Goal: Transaction & Acquisition: Purchase product/service

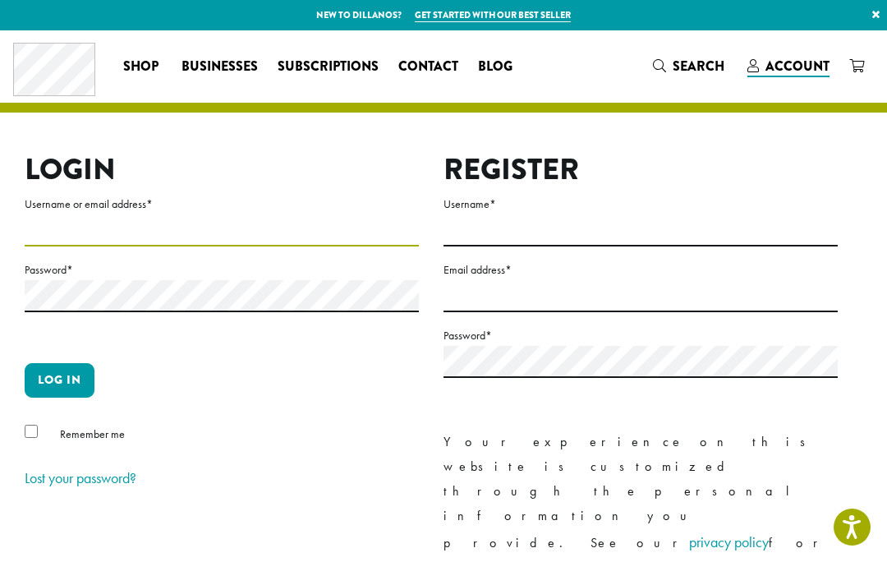
type input "**********"
click at [59, 380] on button "Log in" at bounding box center [60, 380] width 70 height 35
click at [66, 377] on button "Log in" at bounding box center [60, 380] width 70 height 35
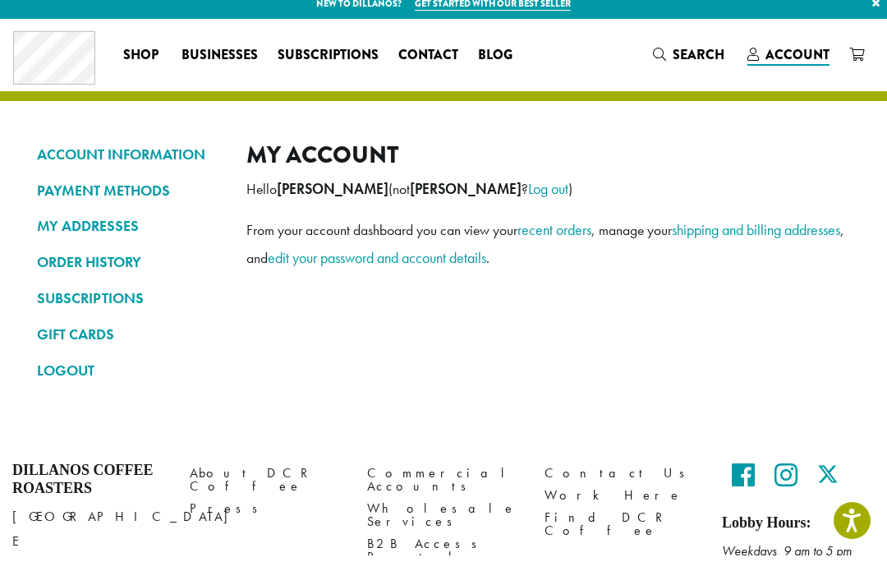
scroll to position [13, 0]
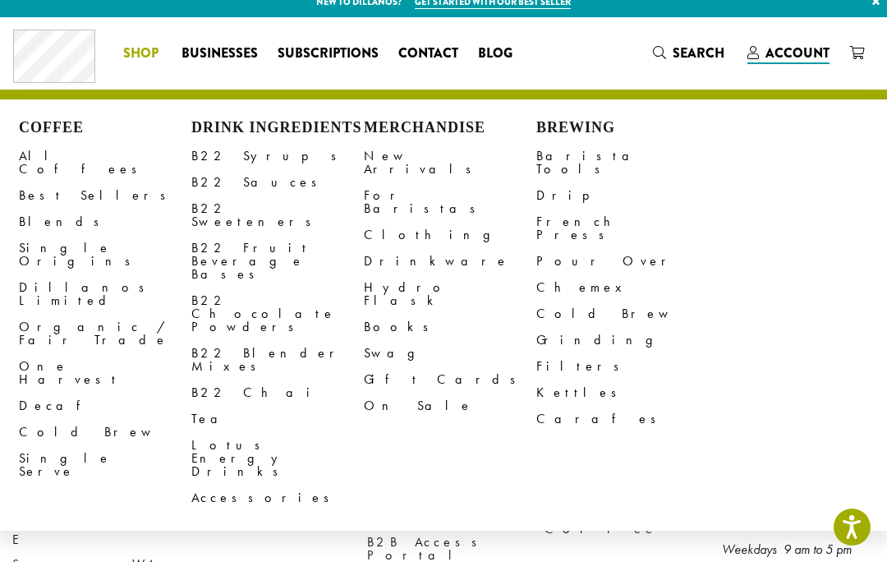
click at [43, 151] on link "All Coffees" at bounding box center [105, 162] width 173 height 39
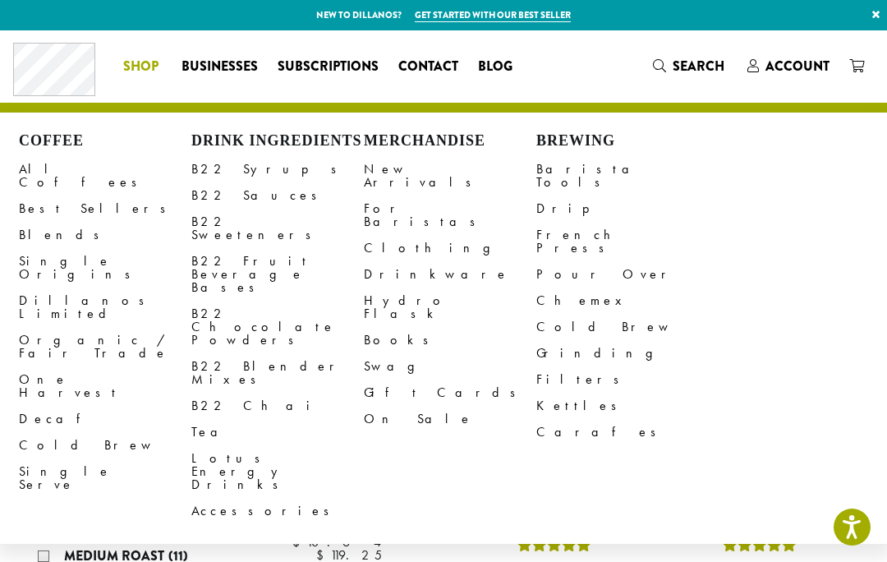
click at [338, 508] on h4 "La Minita Estate" at bounding box center [349, 517] width 164 height 18
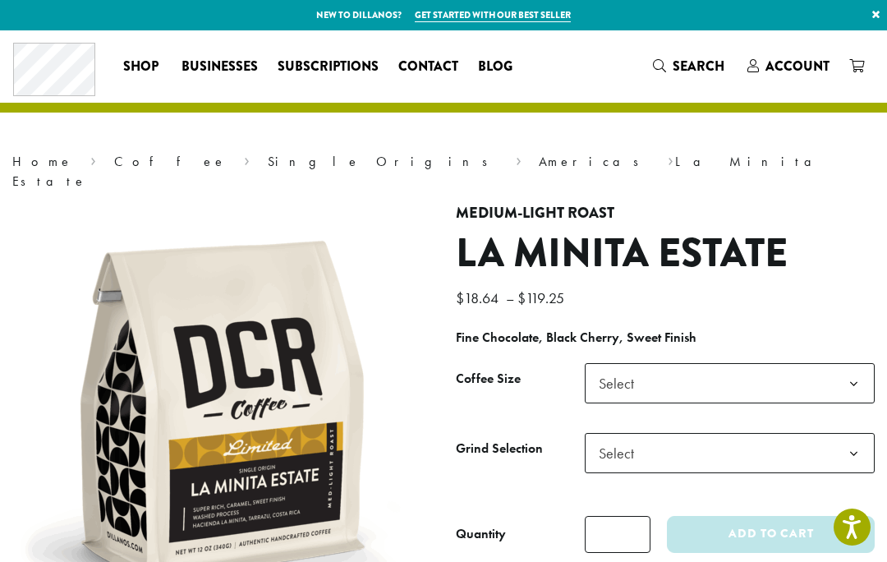
click at [836, 366] on b at bounding box center [854, 384] width 40 height 40
click at [846, 434] on b at bounding box center [854, 454] width 40 height 40
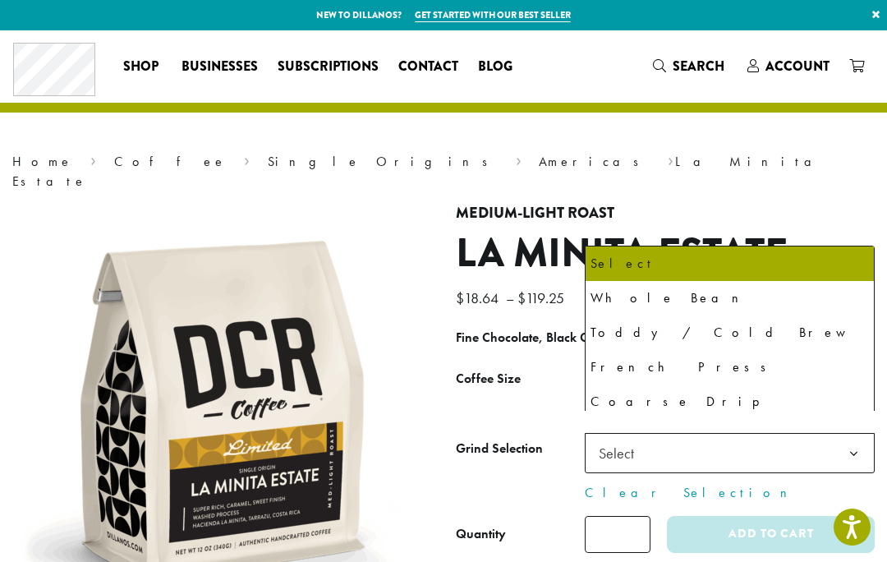
select select "*********"
select select "**********"
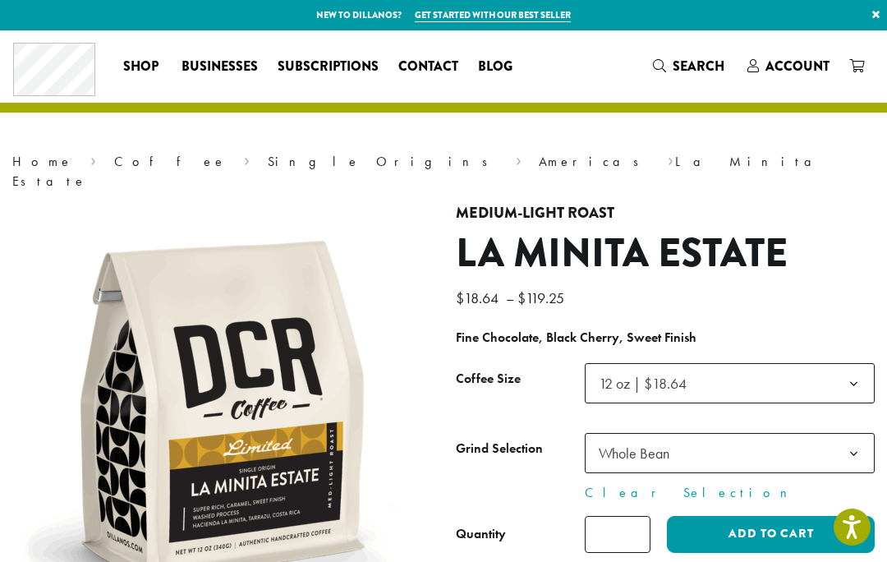
click at [721, 516] on button "Add to cart" at bounding box center [771, 534] width 208 height 37
click at [744, 519] on button "Add to cart" at bounding box center [771, 534] width 208 height 37
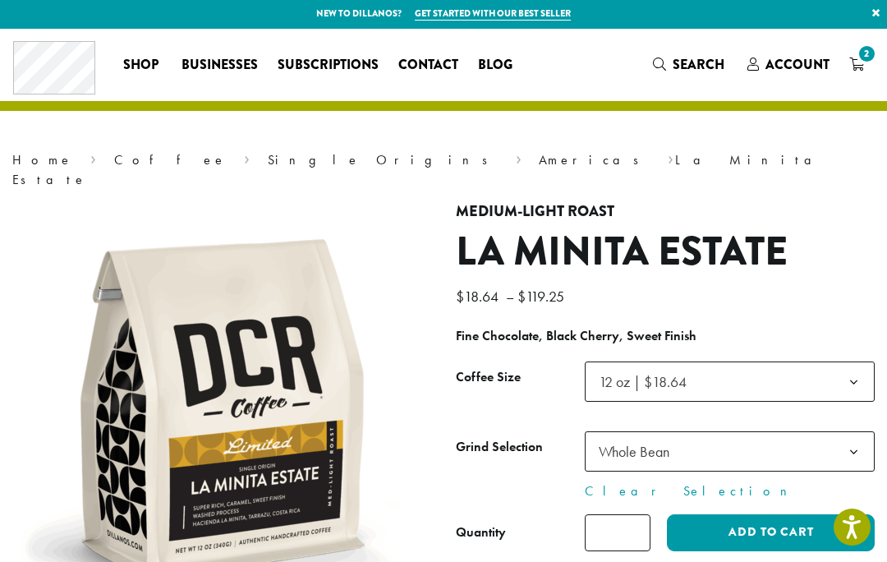
click at [863, 60] on span "2" at bounding box center [867, 54] width 22 height 22
click at [859, 71] on span "2" at bounding box center [857, 65] width 15 height 21
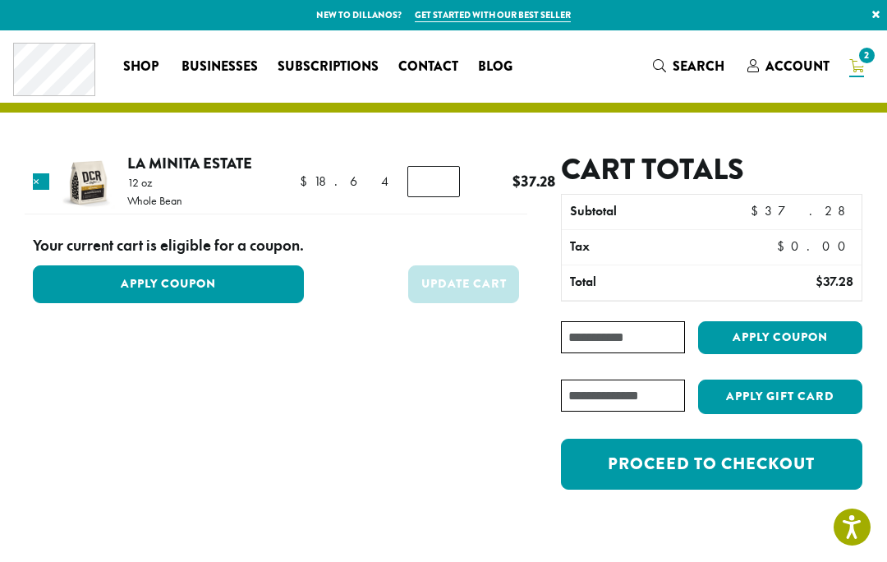
click at [408, 186] on input "*" at bounding box center [434, 181] width 53 height 31
type input "*"
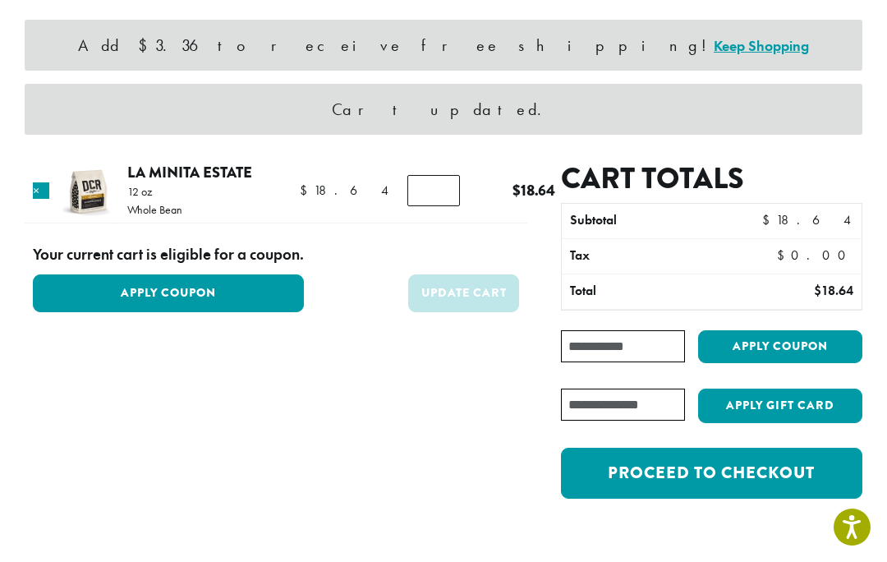
scroll to position [133, 0]
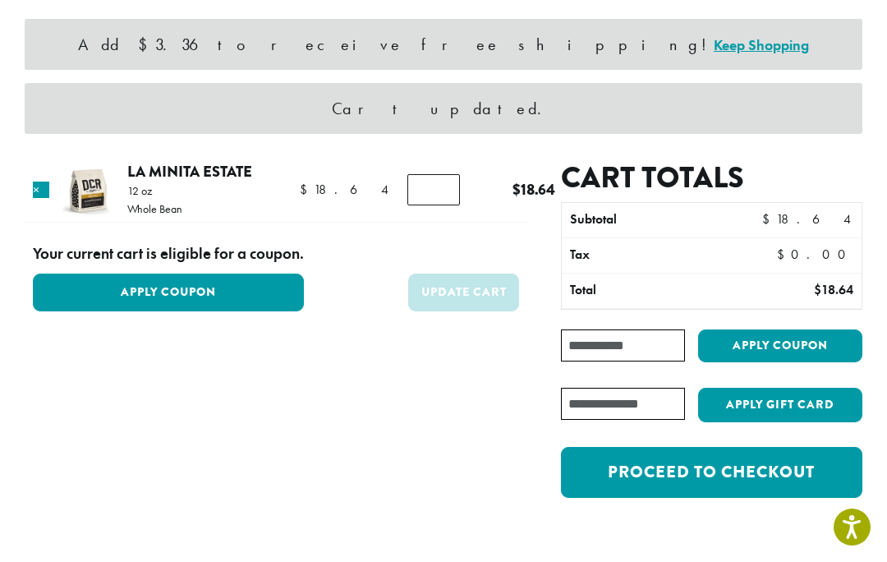
click at [158, 286] on button "Apply Coupon" at bounding box center [168, 292] width 271 height 37
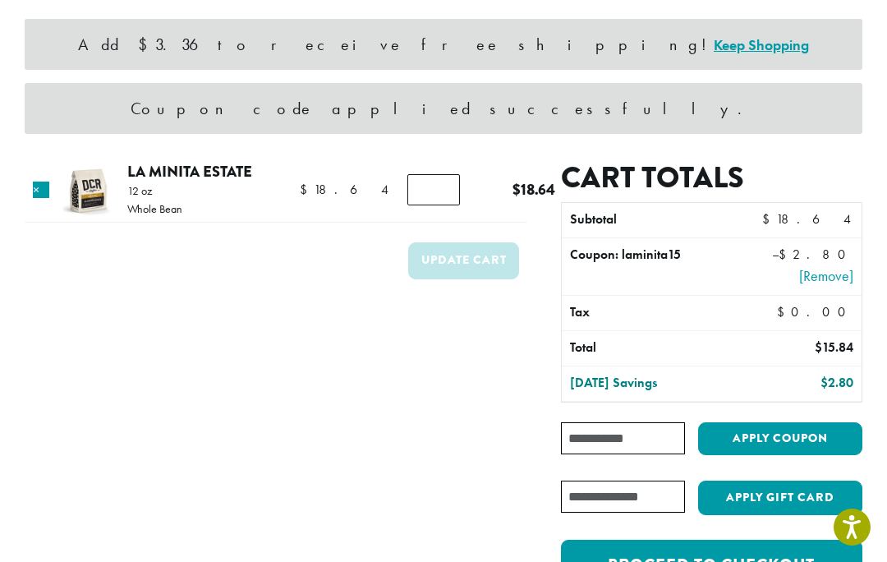
click at [714, 48] on link "Keep Shopping" at bounding box center [761, 44] width 95 height 19
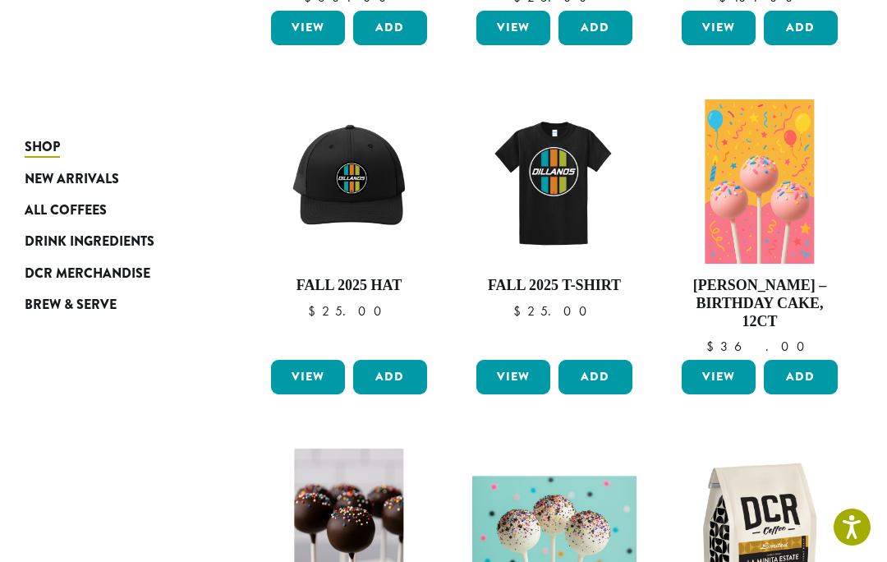
scroll to position [512, 0]
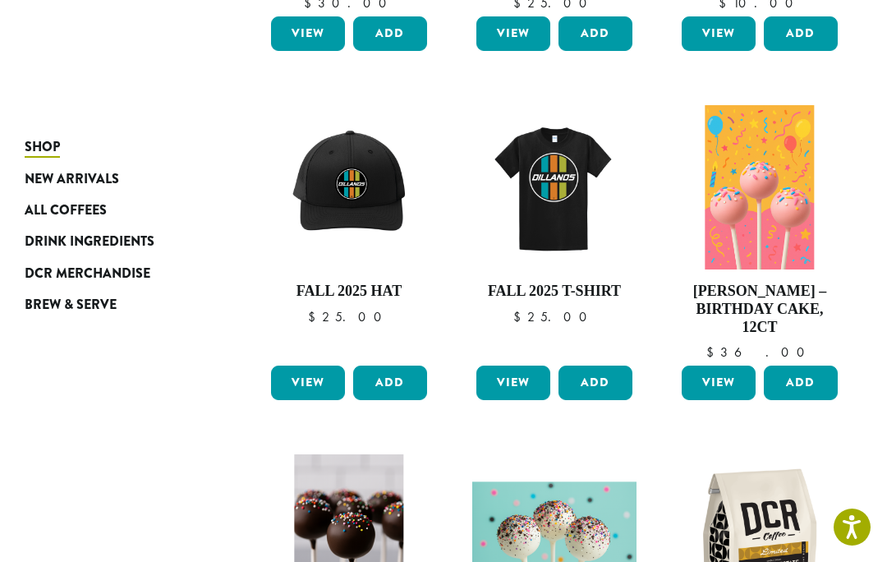
click at [55, 206] on span "All Coffees" at bounding box center [66, 210] width 82 height 21
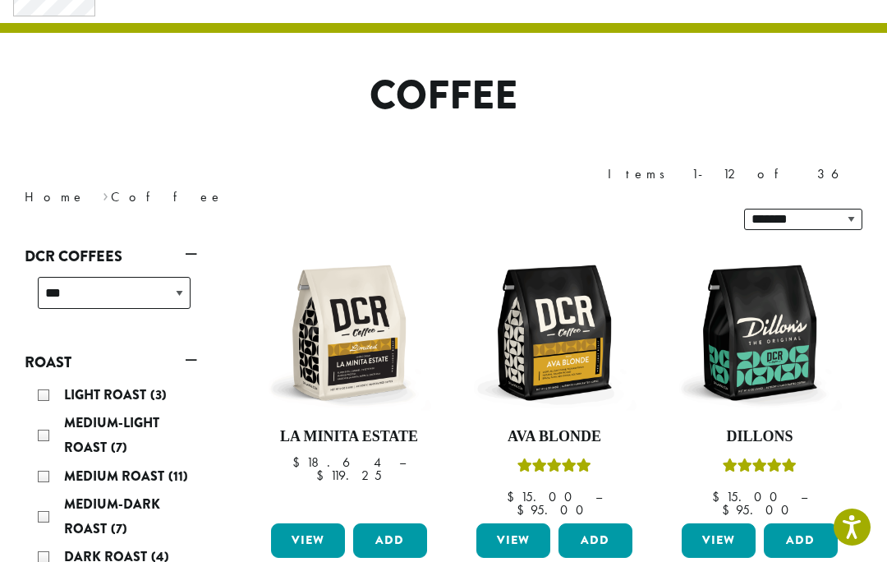
scroll to position [78, 0]
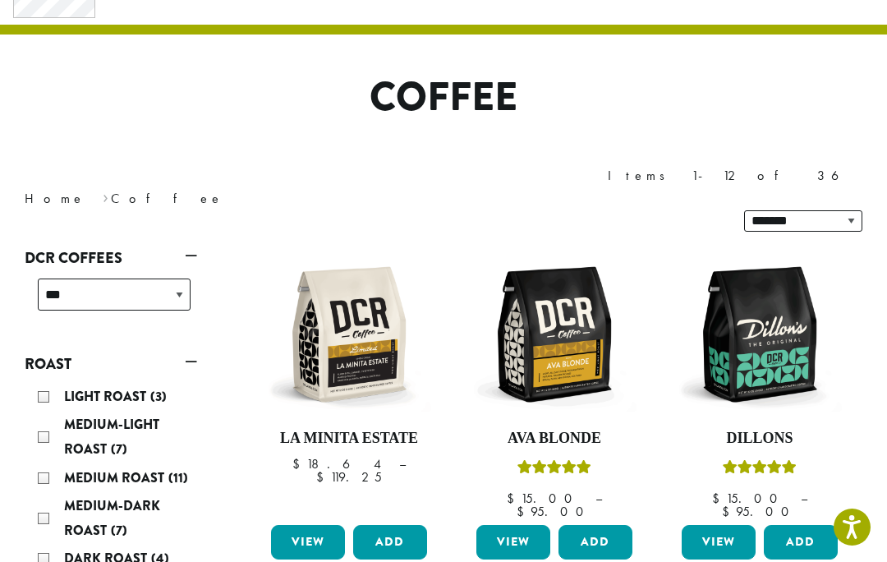
click at [753, 306] on img at bounding box center [760, 334] width 164 height 164
click at [704, 525] on link "View" at bounding box center [719, 542] width 74 height 35
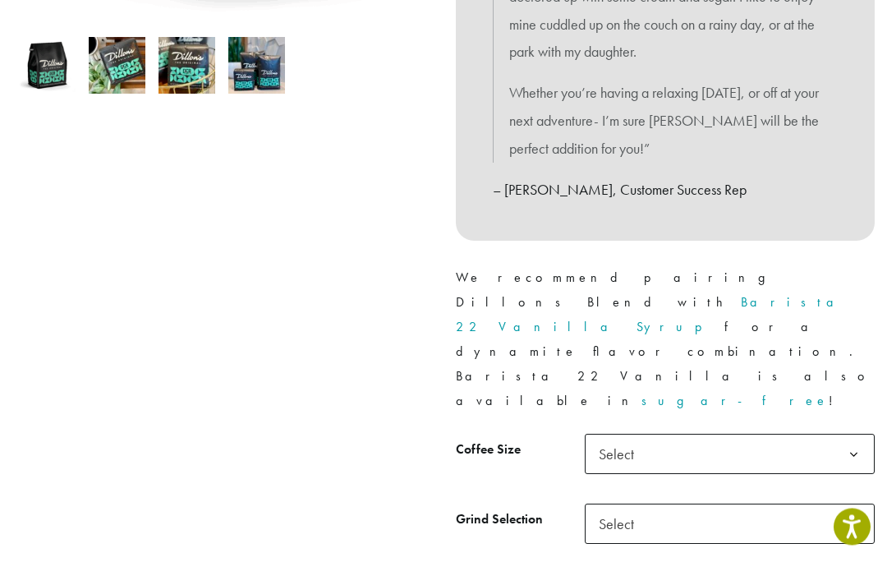
scroll to position [565, 0]
click at [844, 435] on b at bounding box center [854, 455] width 40 height 40
click at [841, 504] on b at bounding box center [854, 524] width 40 height 40
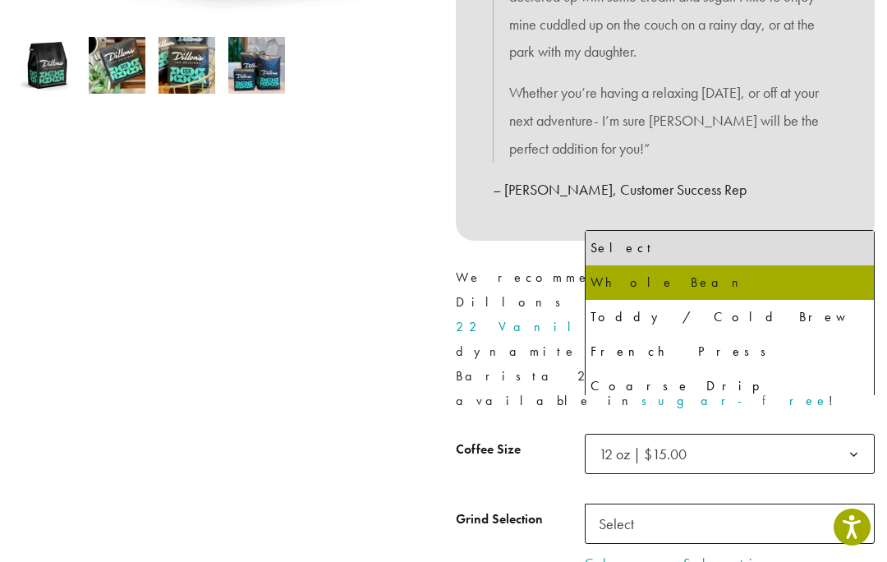
select select "*********"
select select "**********"
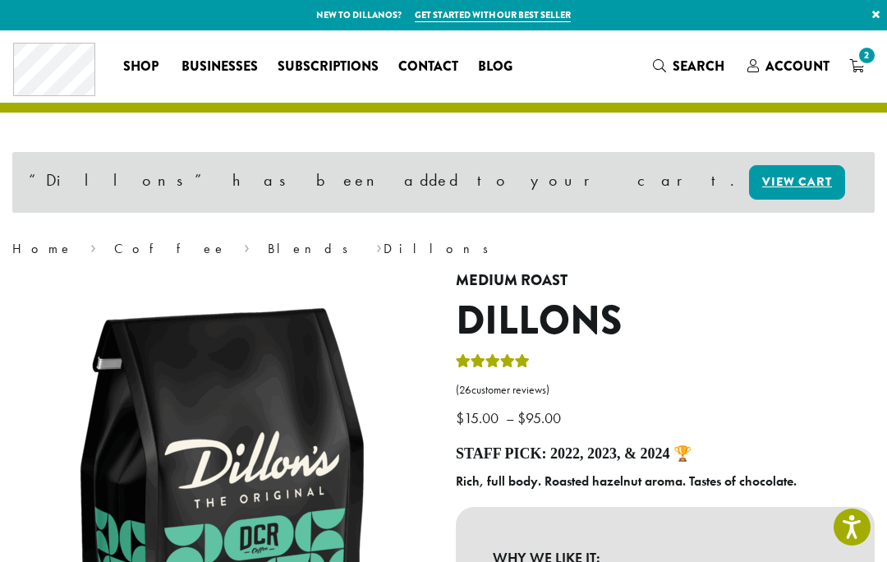
click at [859, 66] on icon "2" at bounding box center [857, 65] width 15 height 13
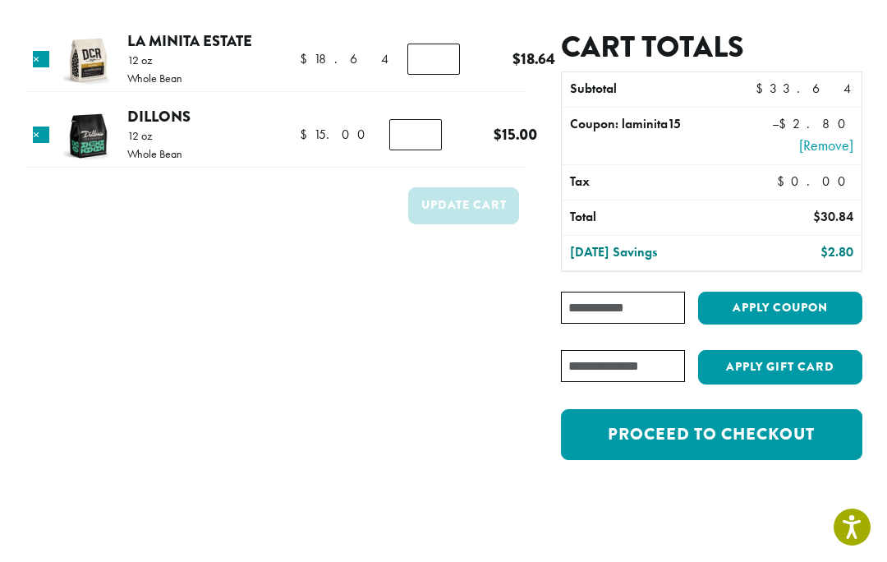
scroll to position [125, 0]
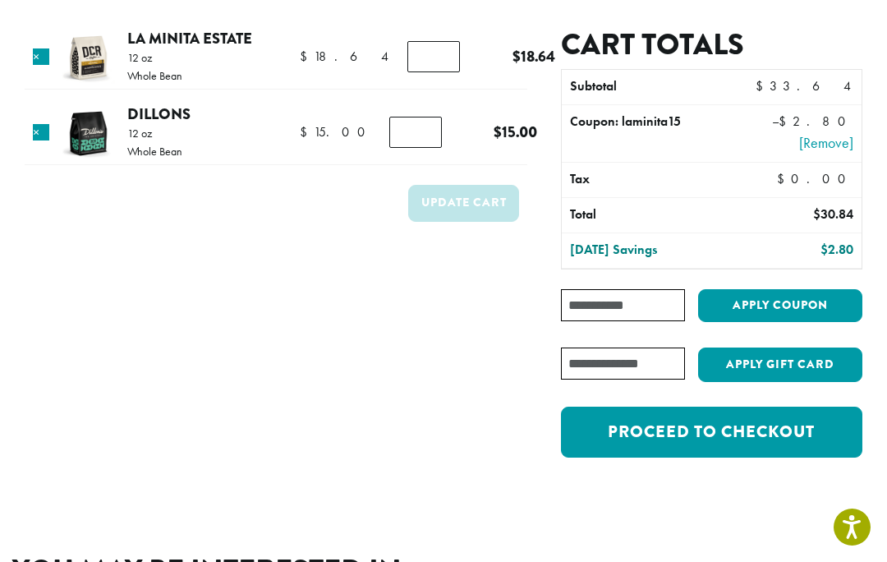
click at [677, 435] on link "Proceed to checkout" at bounding box center [712, 432] width 302 height 51
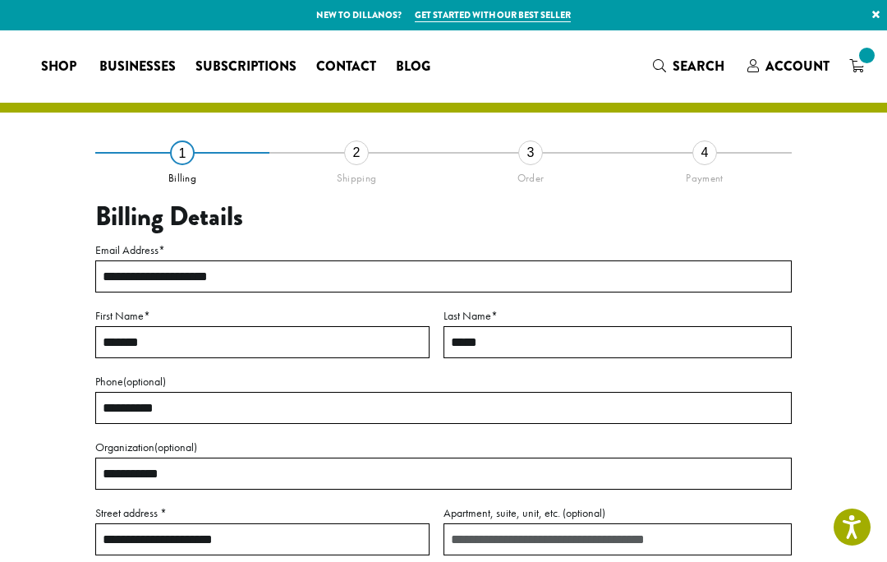
select select "**"
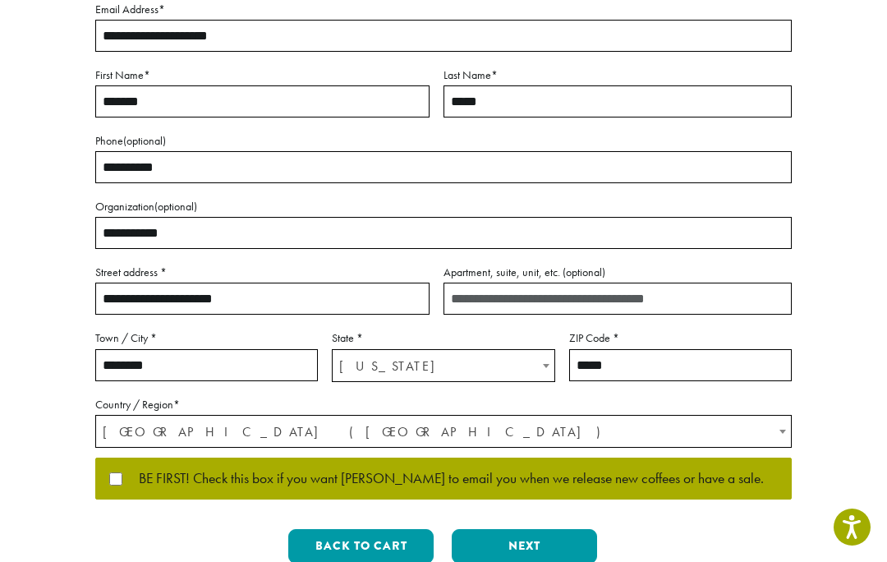
scroll to position [248, 0]
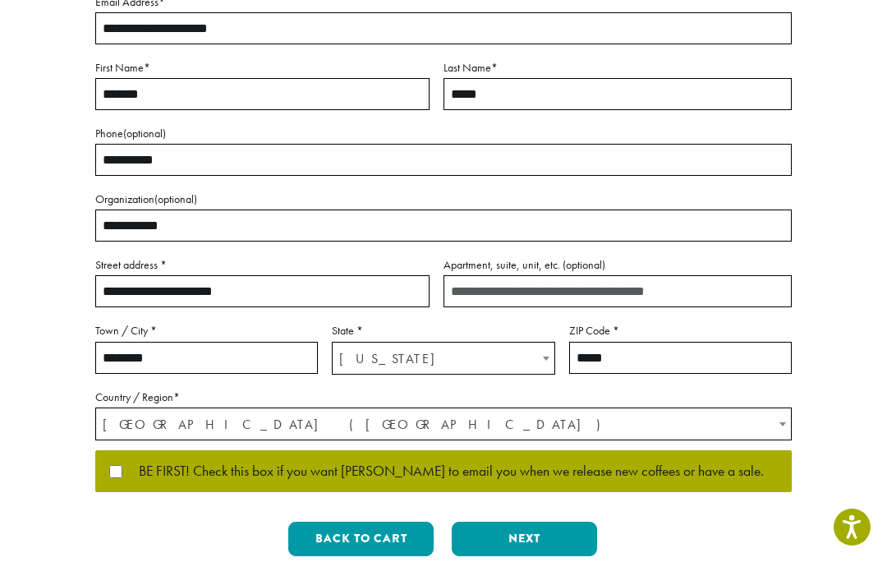
click at [515, 532] on button "Next" at bounding box center [524, 539] width 145 height 35
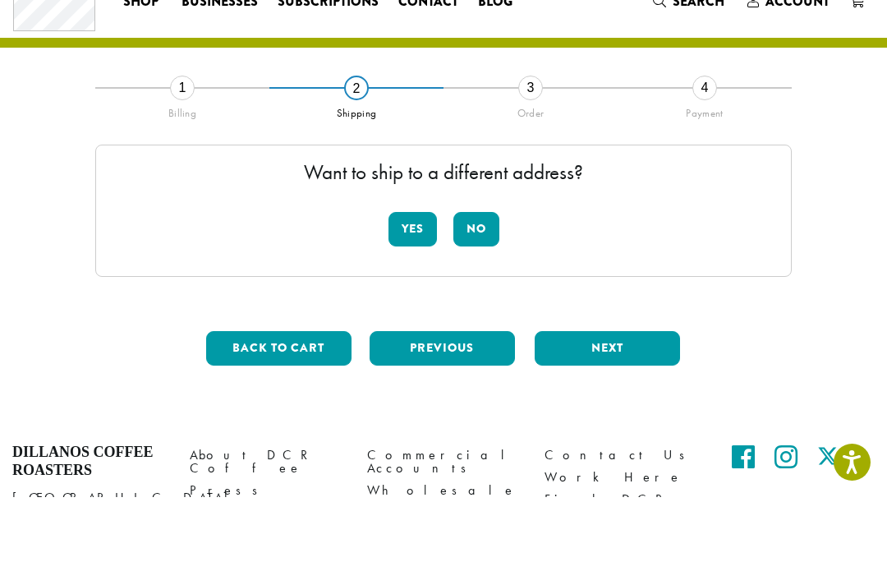
scroll to position [66, 0]
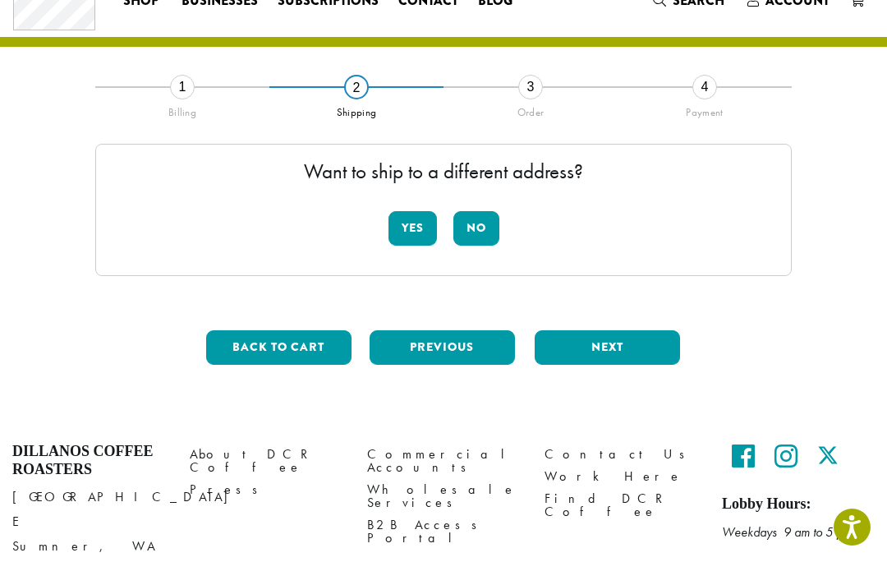
click at [478, 231] on button "No" at bounding box center [477, 228] width 46 height 35
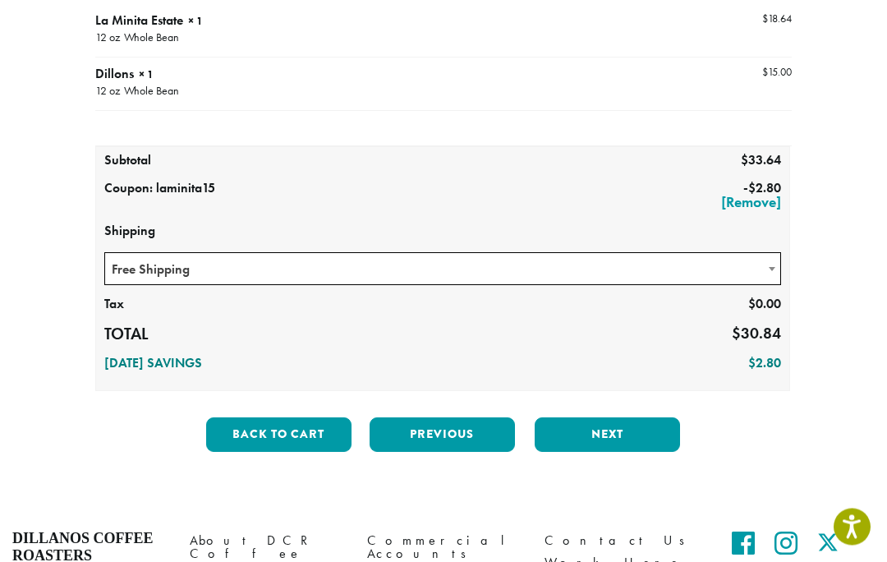
scroll to position [237, 0]
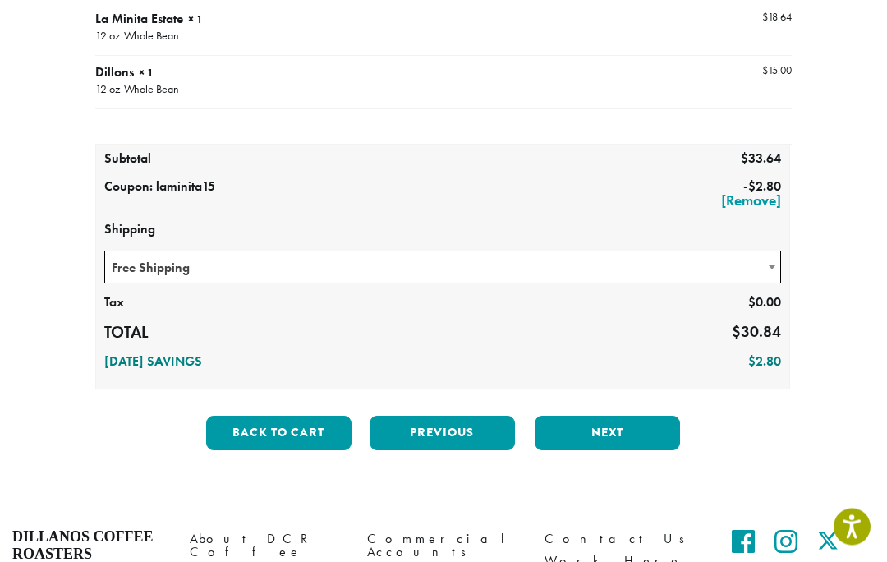
click at [586, 440] on button "Next" at bounding box center [607, 434] width 145 height 35
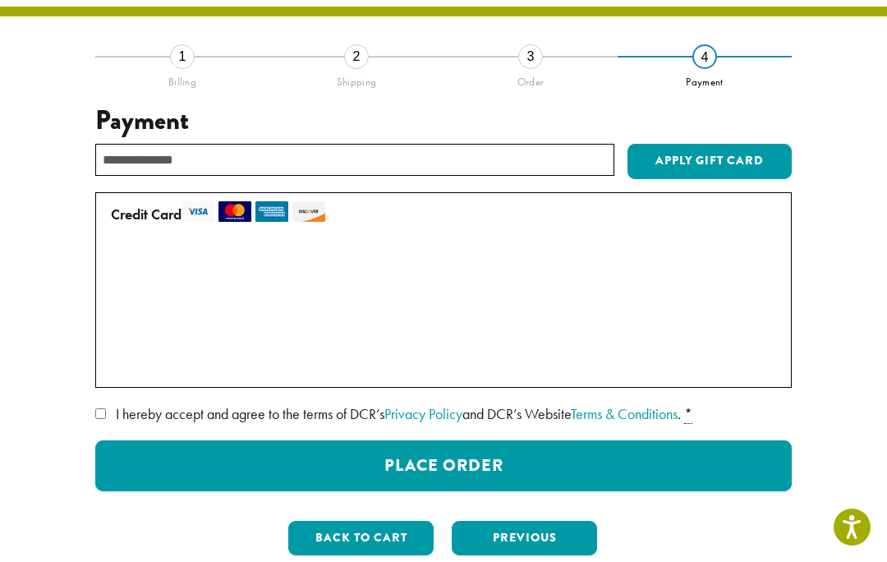
scroll to position [94, 0]
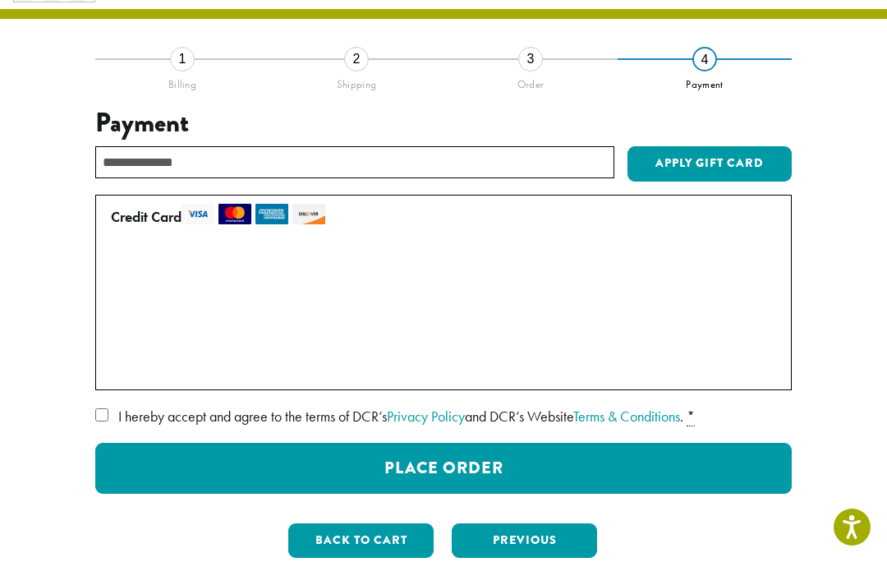
click at [448, 454] on button "Place Order" at bounding box center [443, 468] width 697 height 51
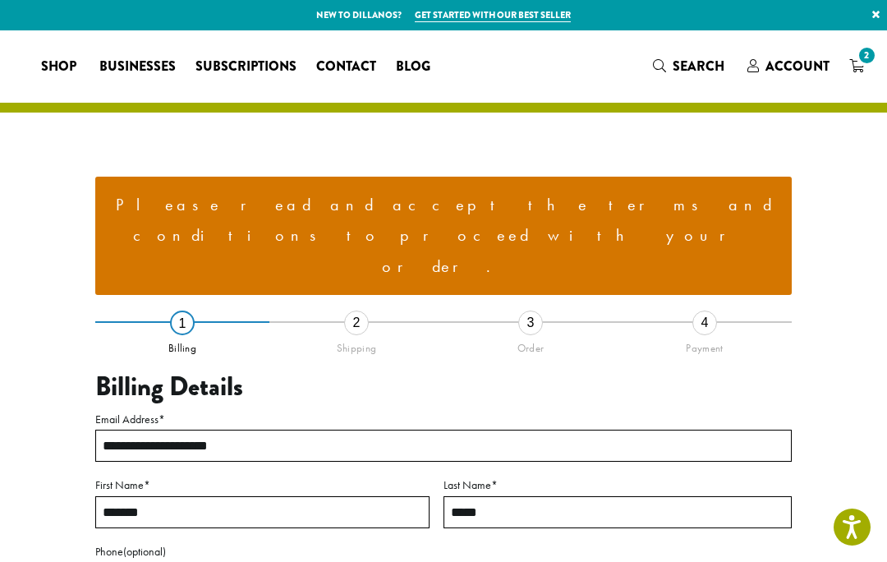
select select "**"
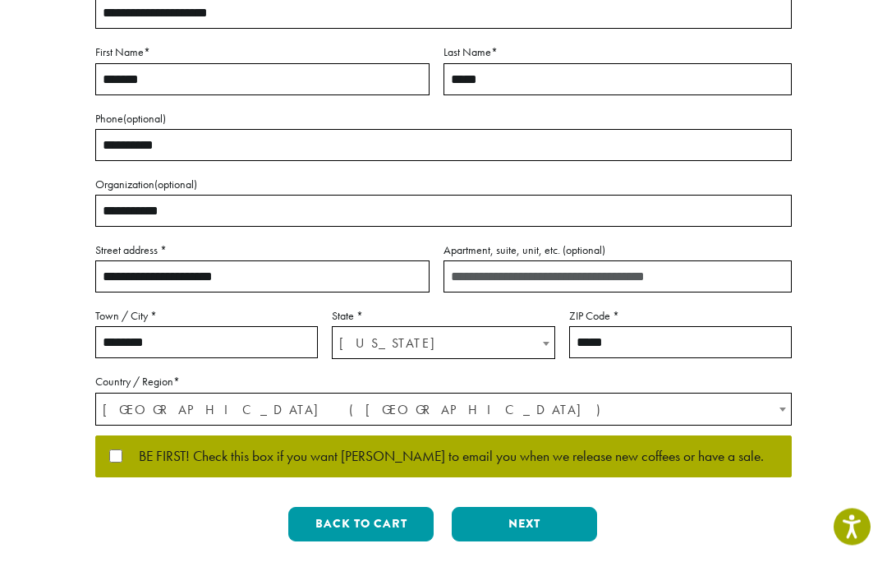
scroll to position [433, 0]
click at [520, 507] on button "Next" at bounding box center [524, 524] width 145 height 35
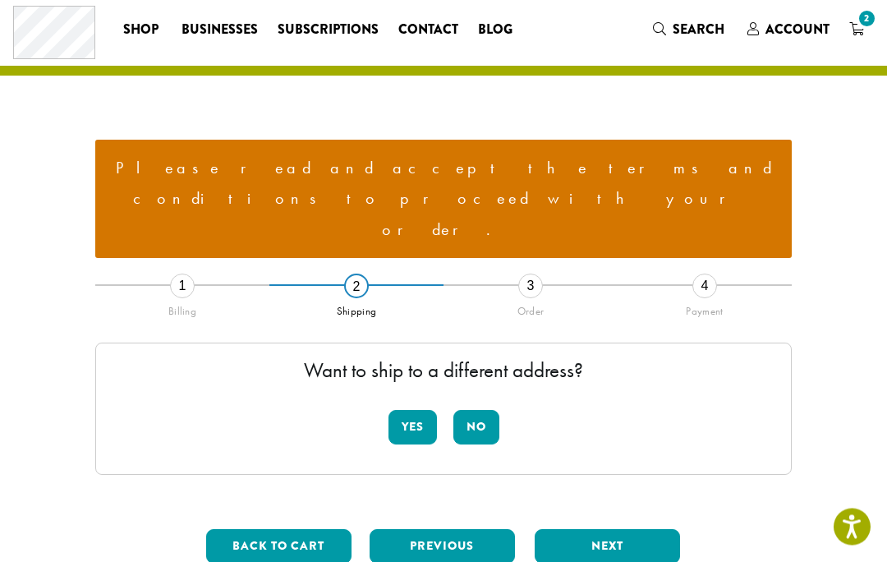
scroll to position [39, 0]
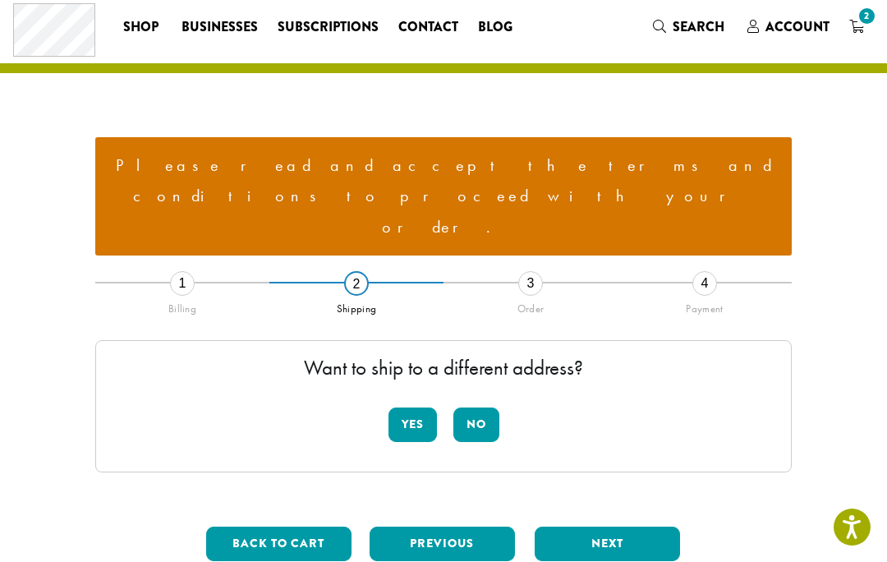
click at [474, 408] on button "No" at bounding box center [477, 425] width 46 height 35
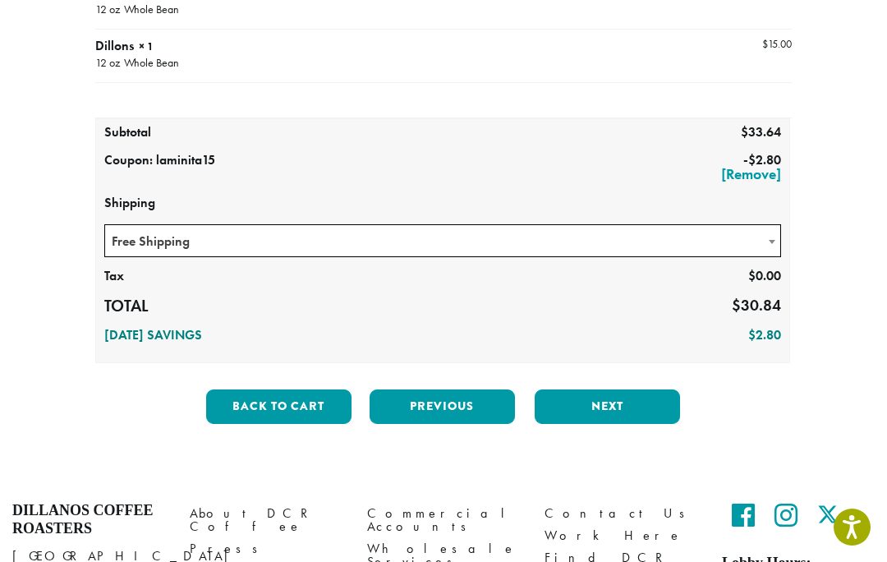
scroll to position [437, 0]
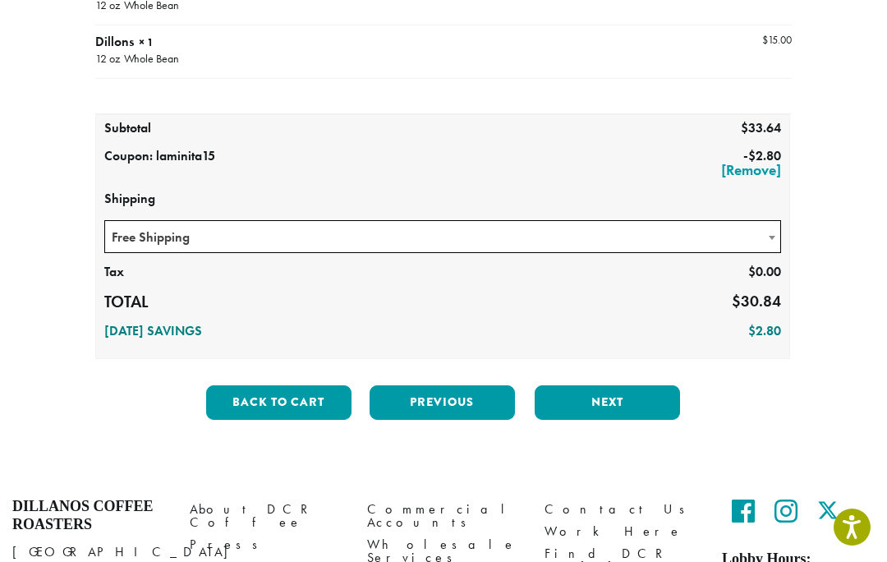
click at [587, 385] on button "Next" at bounding box center [607, 402] width 145 height 35
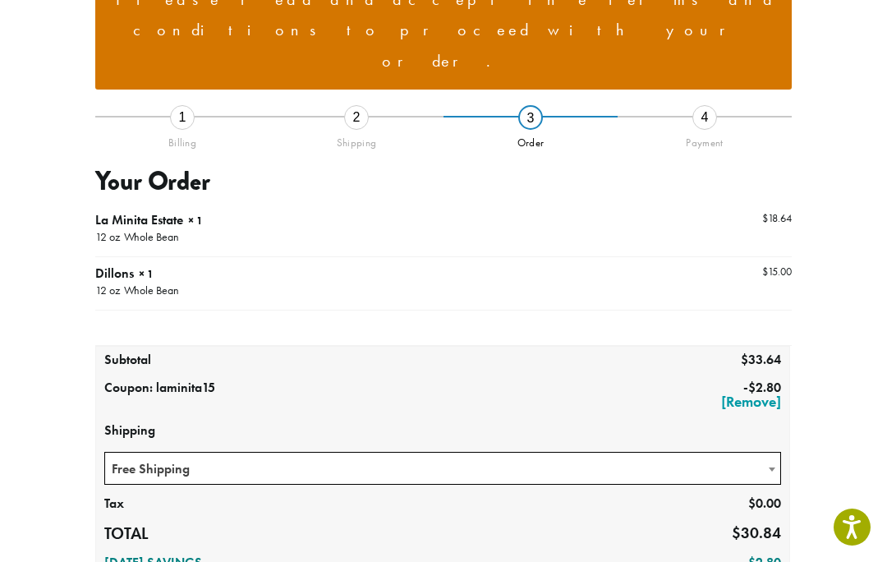
scroll to position [201, 0]
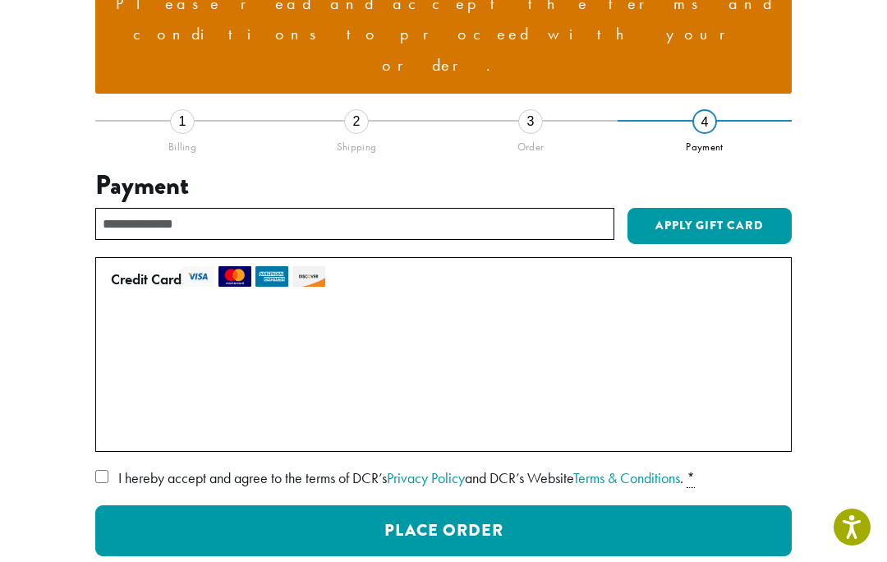
click at [126, 383] on label "• • • 5744 (expires 04/28)" at bounding box center [440, 396] width 659 height 26
click at [426, 505] on button "Place Order" at bounding box center [443, 530] width 697 height 51
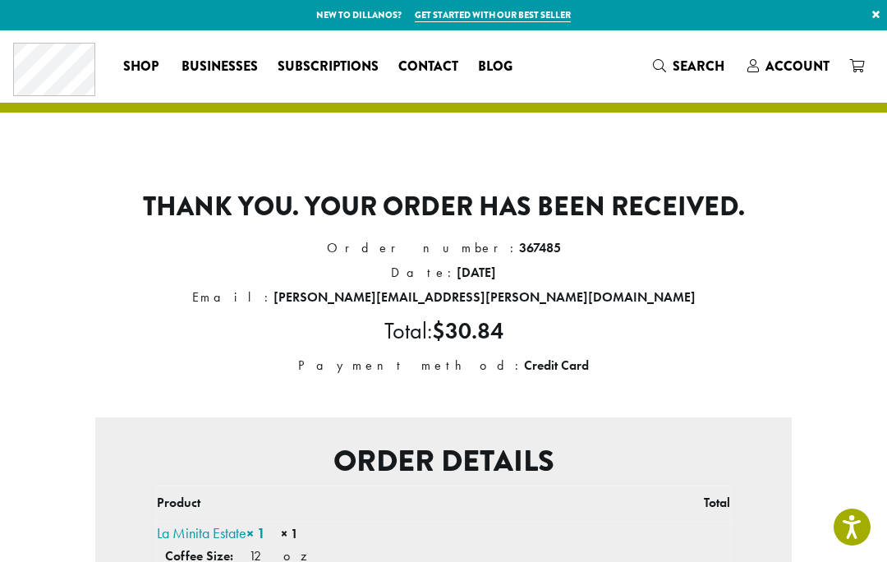
click at [785, 68] on span "Account" at bounding box center [798, 66] width 64 height 19
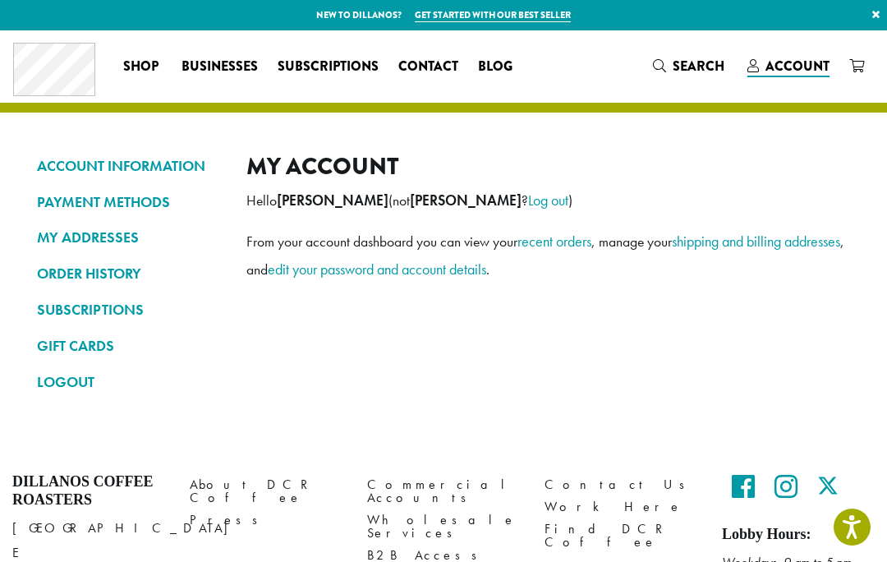
click at [69, 369] on link "LOGOUT" at bounding box center [129, 382] width 185 height 28
